Goal: Task Accomplishment & Management: Use online tool/utility

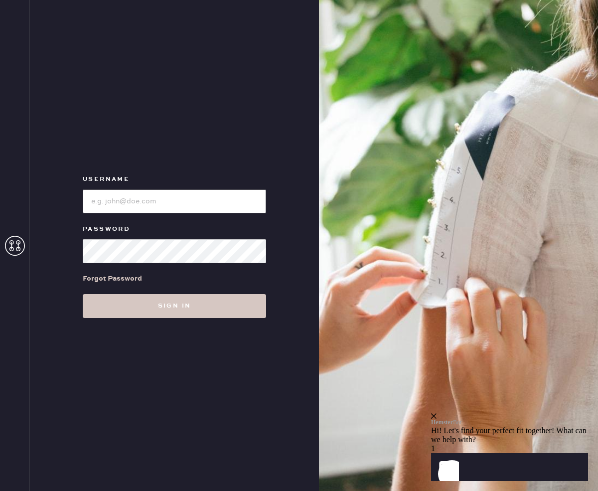
click at [164, 204] on input "loginName" at bounding box center [174, 201] width 183 height 24
type input "reformationsantamonica"
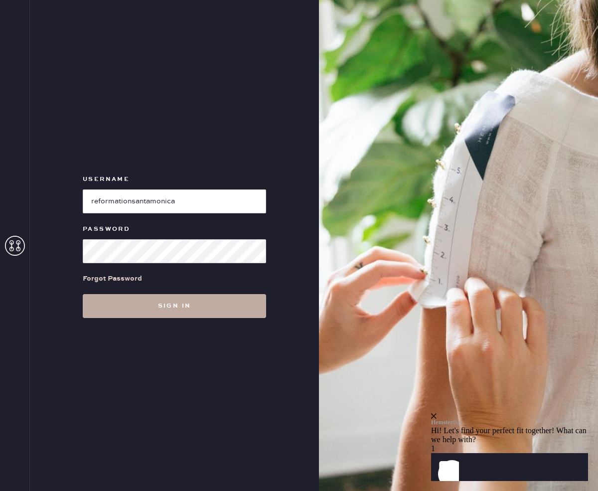
click at [143, 306] on button "Sign in" at bounding box center [174, 306] width 183 height 24
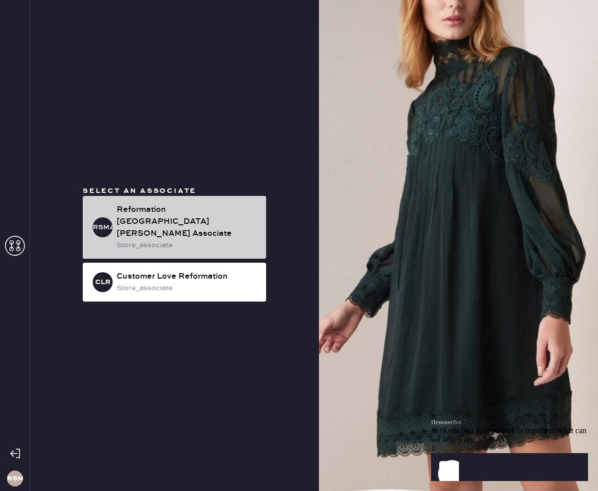
click at [174, 240] on div "store_associate" at bounding box center [187, 245] width 141 height 11
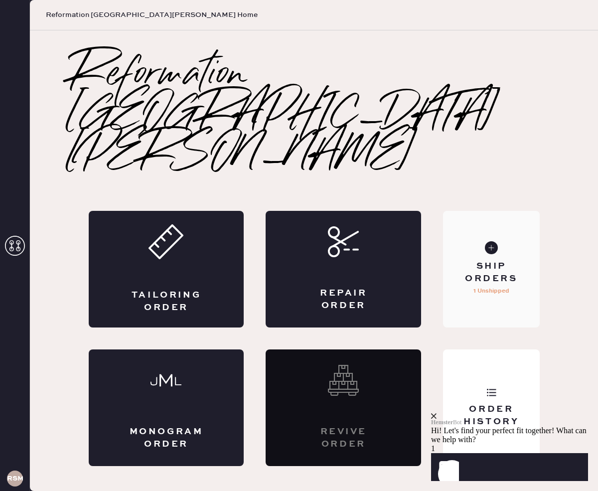
click at [497, 260] on div "Ship Orders" at bounding box center [491, 272] width 80 height 25
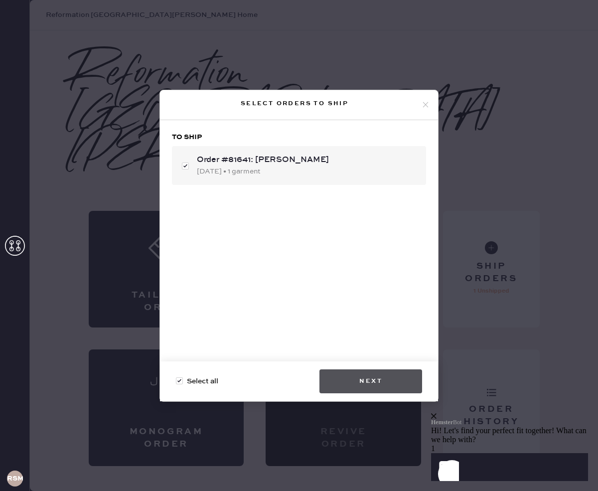
click at [396, 384] on button "Next" at bounding box center [370, 381] width 103 height 24
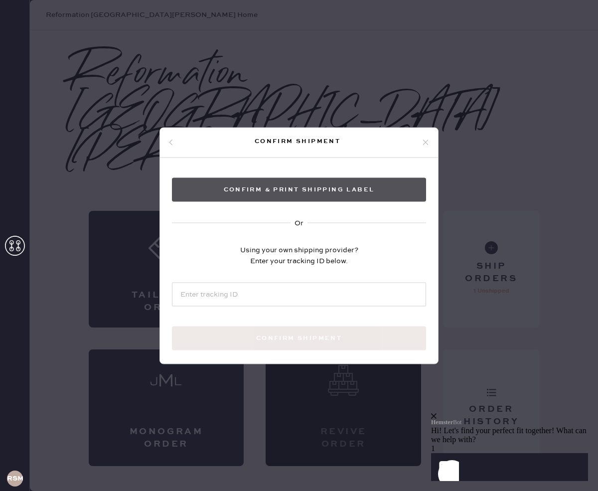
click at [241, 184] on button "Confirm & Print shipping label" at bounding box center [299, 189] width 254 height 24
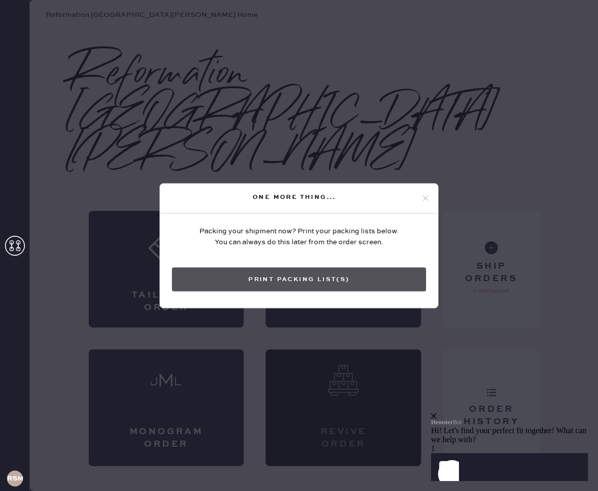
click at [305, 279] on button "Print Packing List(s)" at bounding box center [299, 279] width 254 height 24
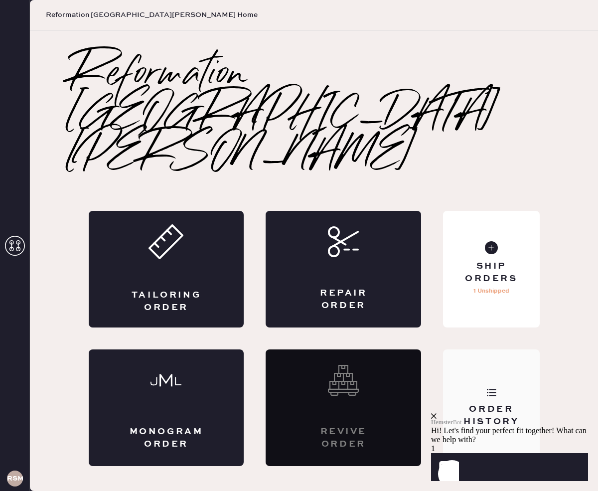
click at [510, 349] on div "Order History" at bounding box center [491, 407] width 96 height 117
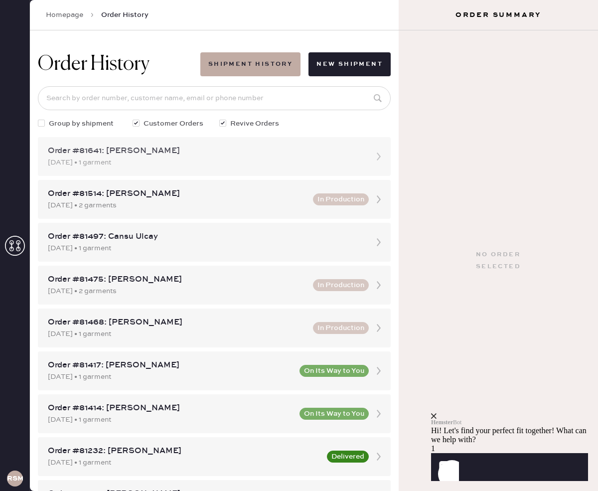
click at [229, 165] on div "[DATE] • 1 garment" at bounding box center [205, 162] width 315 height 11
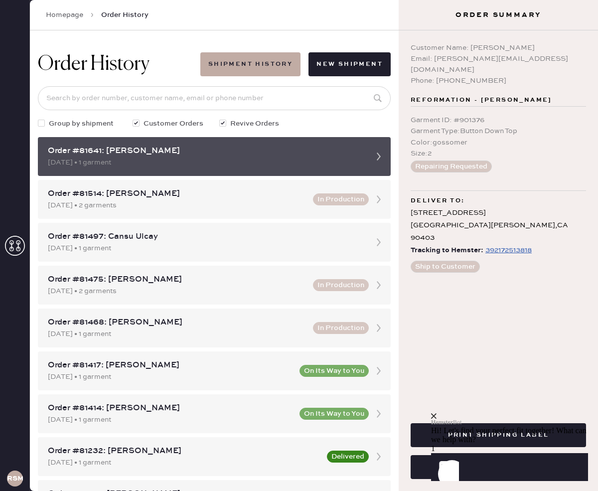
click at [377, 159] on use at bounding box center [379, 156] width 4 height 8
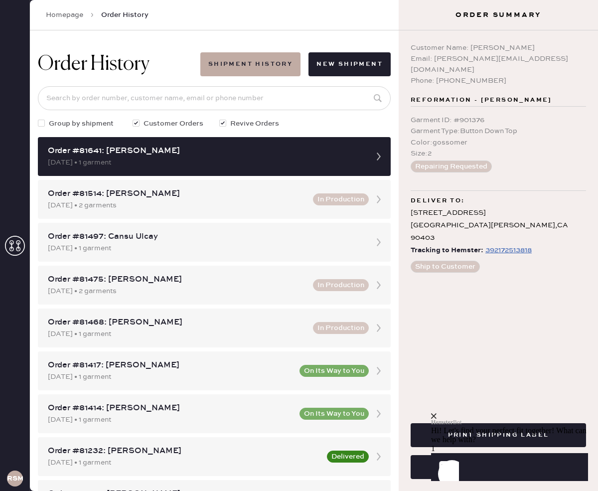
click at [436, 413] on icon "close" at bounding box center [433, 415] width 5 height 5
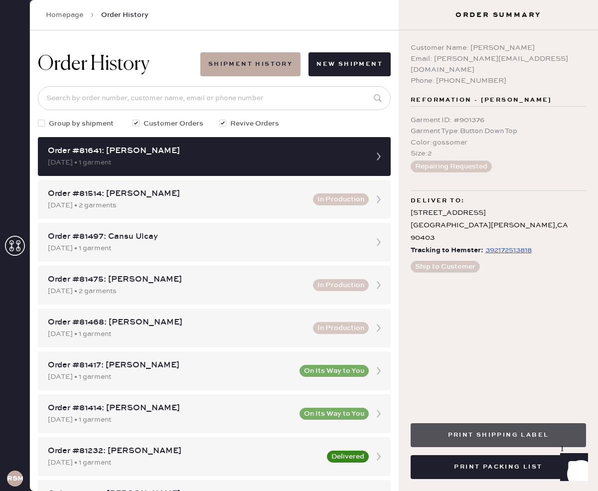
click at [529, 432] on button "Print Shipping Label" at bounding box center [498, 435] width 175 height 24
